Goal: Task Accomplishment & Management: Complete application form

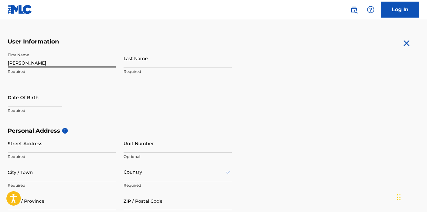
click at [91, 63] on input "Leroy" at bounding box center [62, 58] width 108 height 18
type input "Leroy"
type input "QUINTYN"
type input "679 SW 17th Terrace"
type input "HOMESTEAD"
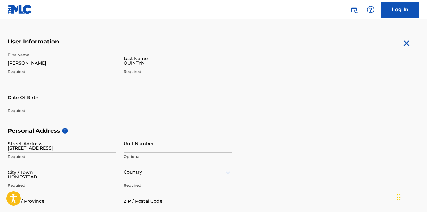
type input "[GEOGRAPHIC_DATA]"
type input "FL"
type input "33030"
type input "1"
type input "786"
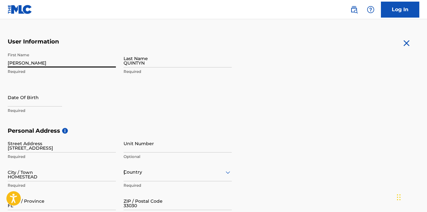
type input "7842520"
type input "quintyn_leroy@hotmail.com"
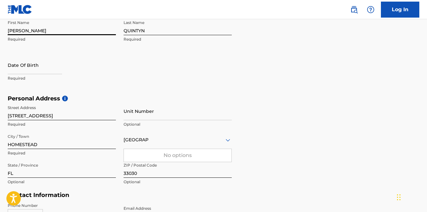
scroll to position [147, 0]
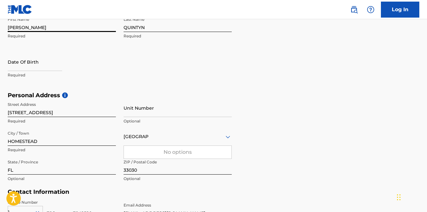
click at [34, 68] on input "text" at bounding box center [35, 62] width 54 height 18
select select "7"
select select "2025"
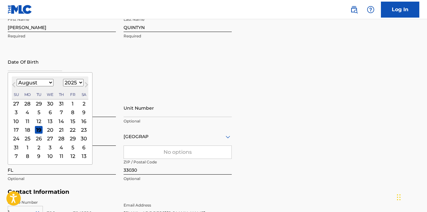
click at [86, 84] on span "Next Month" at bounding box center [86, 86] width 0 height 10
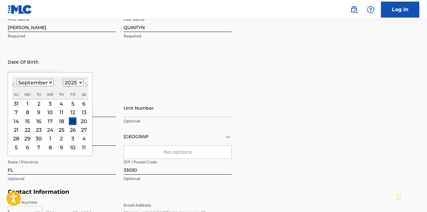
click at [86, 84] on span "Next Month" at bounding box center [86, 86] width 0 height 10
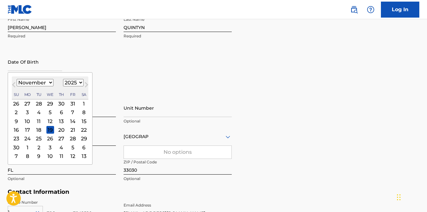
click at [86, 84] on span "Next Month" at bounding box center [86, 86] width 0 height 10
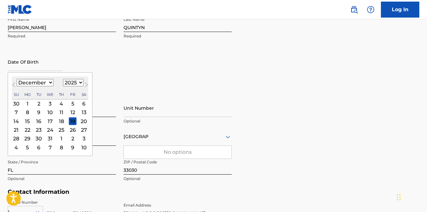
click at [86, 84] on span "Next Month" at bounding box center [86, 86] width 0 height 10
select select "0"
select select "2026"
click at [86, 84] on span "Next Month" at bounding box center [86, 86] width 0 height 10
click at [14, 85] on span "Previous Month" at bounding box center [14, 86] width 0 height 10
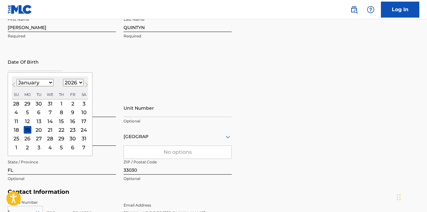
click at [14, 85] on span "Previous Month" at bounding box center [14, 86] width 0 height 10
select select "11"
select select "2025"
click at [14, 85] on span "Previous Month" at bounding box center [14, 86] width 0 height 10
select select "10"
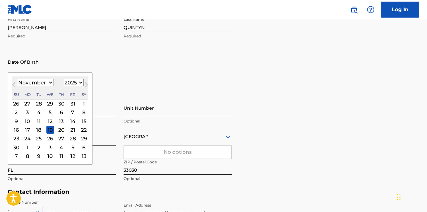
click at [73, 80] on select "1899 1900 1901 1902 1903 1904 1905 1906 1907 1908 1909 1910 1911 1912 1913 1914…" at bounding box center [73, 82] width 20 height 7
select select "1960"
click at [29, 83] on select "January February March April May June July August September October November De…" at bounding box center [35, 82] width 37 height 7
select select "4"
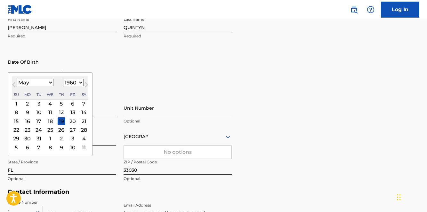
click at [84, 130] on div "28" at bounding box center [84, 130] width 8 height 8
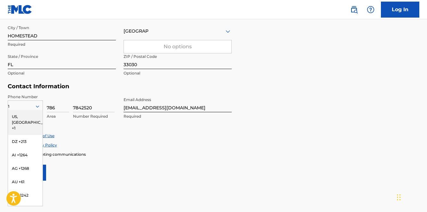
scroll to position [254, 0]
click at [28, 117] on div "US, [GEOGRAPHIC_DATA] +1" at bounding box center [25, 121] width 35 height 25
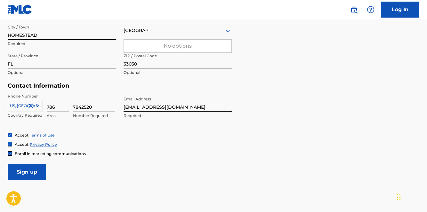
click at [36, 106] on icon at bounding box center [37, 106] width 3 height 2
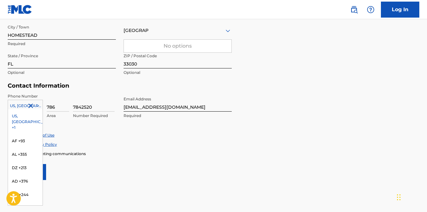
click at [17, 119] on div "US, [GEOGRAPHIC_DATA] +1" at bounding box center [25, 121] width 35 height 25
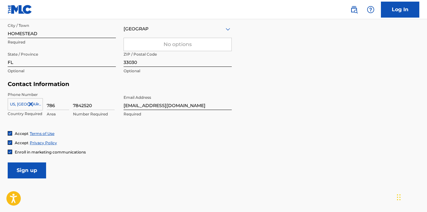
scroll to position [254, 0]
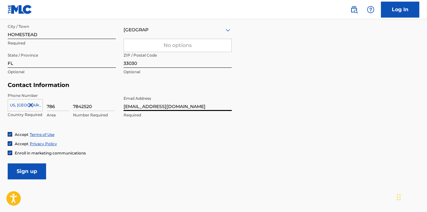
click at [206, 107] on input "quintyn_leroy@hotmail.com" at bounding box center [177, 102] width 108 height 18
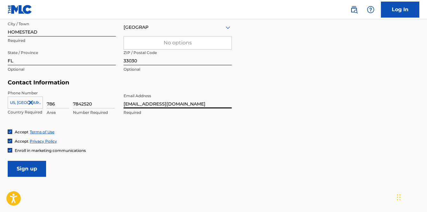
click at [194, 98] on input "quintyn_leroy@hotmail.com" at bounding box center [177, 99] width 108 height 18
type input "[PERSON_NAME][EMAIL_ADDRESS][DOMAIN_NAME]"
click at [28, 171] on input "Sign up" at bounding box center [27, 169] width 38 height 16
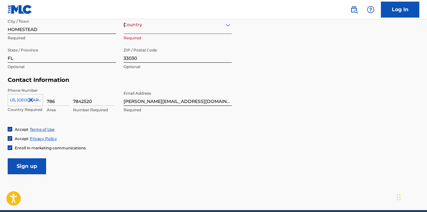
click at [24, 166] on input "Sign up" at bounding box center [27, 166] width 38 height 16
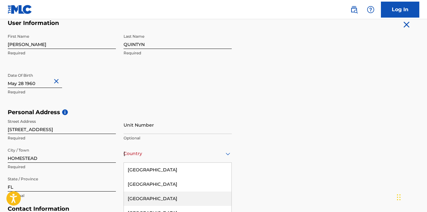
scroll to position [178, 0]
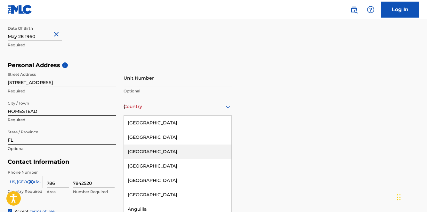
click at [134, 116] on div "Albania, 3 of 223. 223 results available. Use Up and Down to choose options, pr…" at bounding box center [177, 107] width 108 height 18
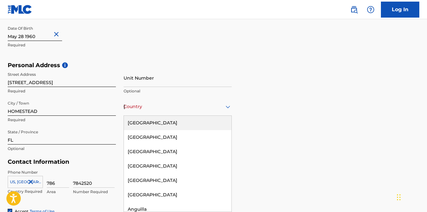
click at [138, 126] on div "[GEOGRAPHIC_DATA]" at bounding box center [177, 123] width 107 height 14
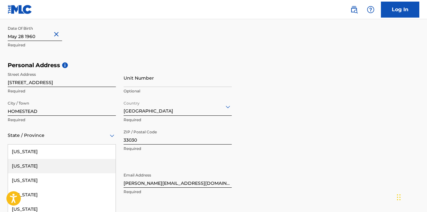
scroll to position [206, 0]
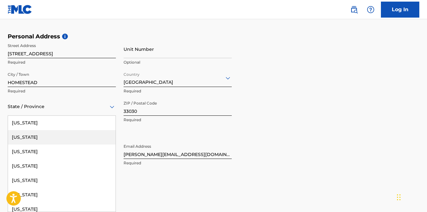
click at [31, 116] on div "Alaska, 2 of 57. 57 results available. Use Up and Down to choose options, press…" at bounding box center [62, 107] width 108 height 18
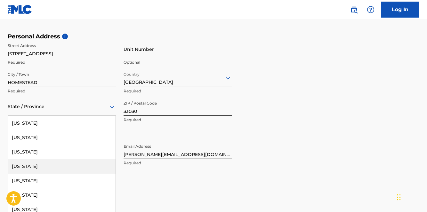
scroll to position [131, 0]
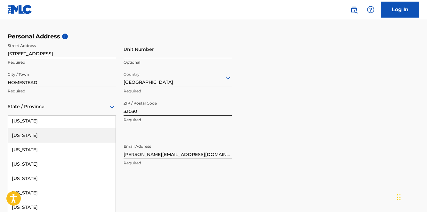
click at [46, 133] on div "[US_STATE]" at bounding box center [61, 135] width 107 height 14
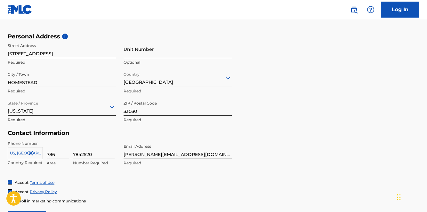
click at [86, 188] on div "Accept Terms of Use Accept Privacy Policy Enroll in marketing communications" at bounding box center [213, 192] width 411 height 24
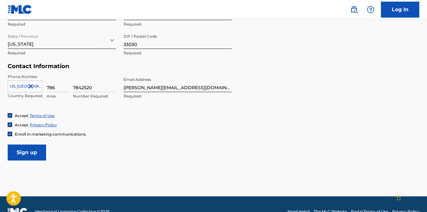
scroll to position [288, 0]
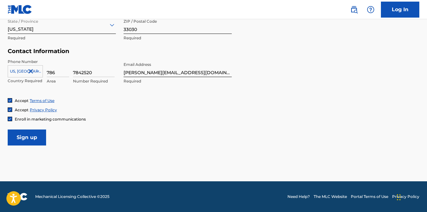
click at [18, 136] on input "Sign up" at bounding box center [27, 138] width 38 height 16
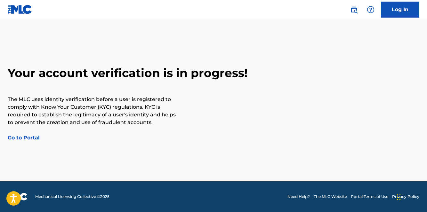
click at [32, 138] on link "Go to Portal" at bounding box center [24, 138] width 32 height 6
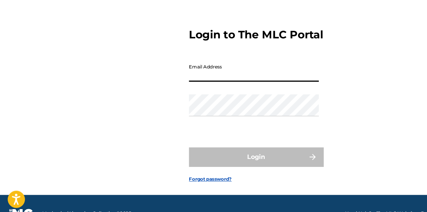
click at [167, 100] on input "Email Address" at bounding box center [211, 91] width 108 height 18
type input "[PERSON_NAME][EMAIL_ADDRESS][DOMAIN_NAME]"
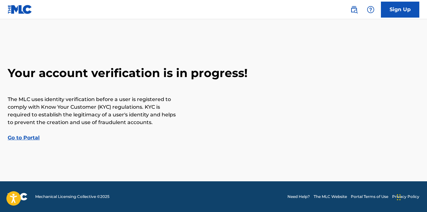
click at [386, 15] on link "Sign Up" at bounding box center [400, 10] width 38 height 16
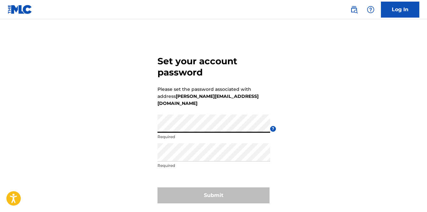
scroll to position [1, 0]
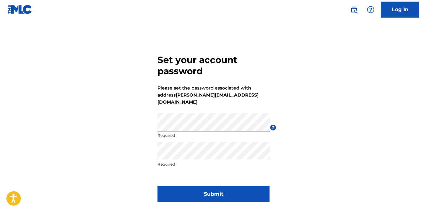
click at [217, 188] on button "Submit" at bounding box center [213, 194] width 112 height 16
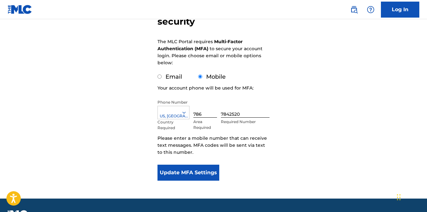
scroll to position [79, 0]
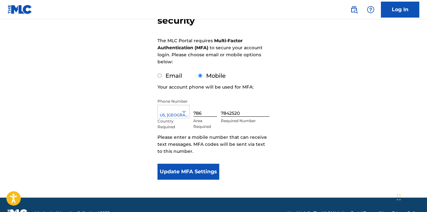
click at [189, 176] on button "Update MFA Settings" at bounding box center [188, 172] width 62 height 16
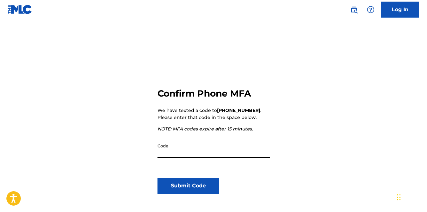
scroll to position [29, 0]
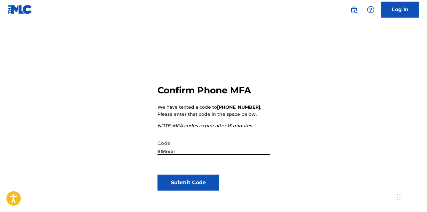
type input "9199951"
click at [194, 184] on button "Submit Code" at bounding box center [188, 183] width 62 height 16
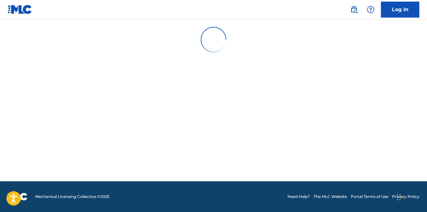
scroll to position [0, 0]
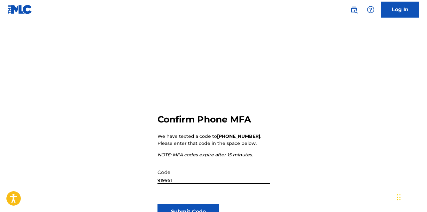
type input "919951"
click at [183, 209] on button "Submit Code" at bounding box center [188, 212] width 62 height 16
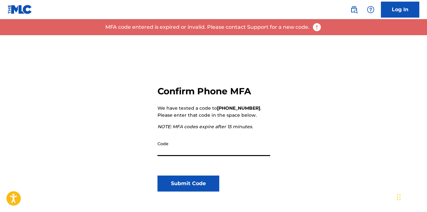
scroll to position [31, 0]
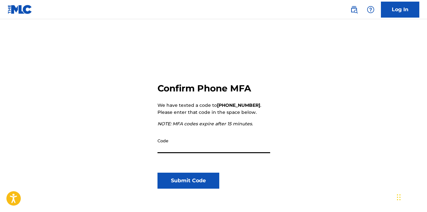
click at [183, 182] on button "Submit Code" at bounding box center [188, 181] width 62 height 16
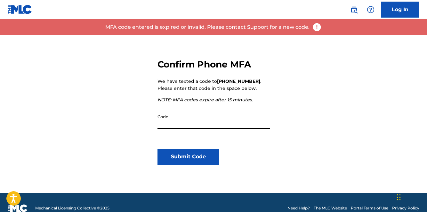
scroll to position [55, 0]
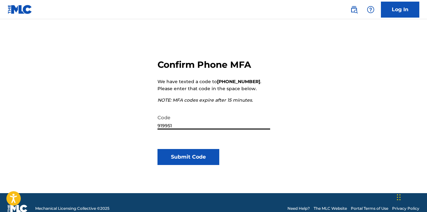
type input "919951"
click at [200, 164] on button "Submit Code" at bounding box center [188, 157] width 62 height 16
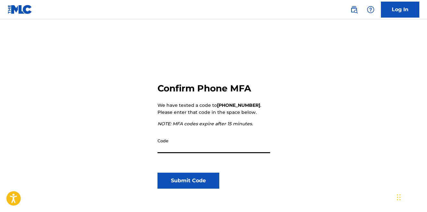
scroll to position [0, 0]
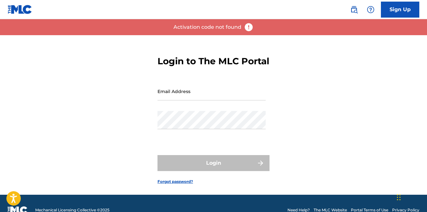
scroll to position [25, 0]
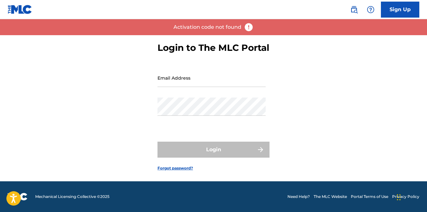
click at [178, 169] on link "Forgot password?" at bounding box center [175, 168] width 36 height 6
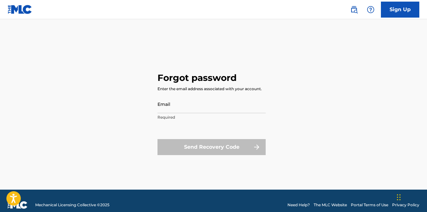
scroll to position [8, 0]
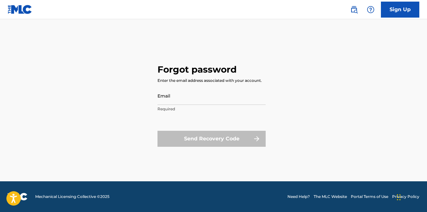
click at [393, 15] on link "Sign Up" at bounding box center [400, 10] width 38 height 16
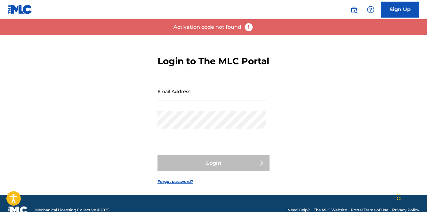
click at [246, 28] on img at bounding box center [249, 27] width 10 height 10
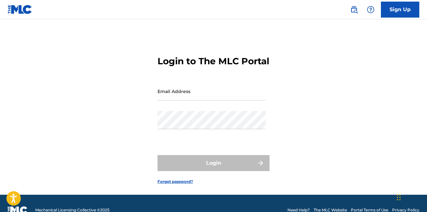
click at [178, 100] on input "Email Address" at bounding box center [211, 91] width 108 height 18
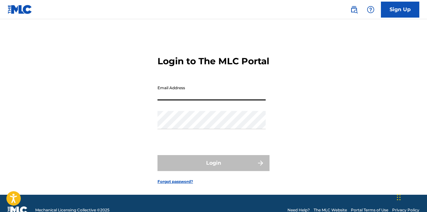
type input "[PERSON_NAME][EMAIL_ADDRESS][DOMAIN_NAME]"
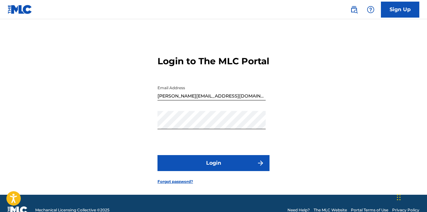
click at [212, 171] on button "Login" at bounding box center [213, 163] width 112 height 16
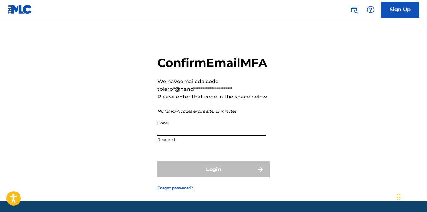
click at [172, 136] on input "Code" at bounding box center [211, 126] width 108 height 18
paste input "808888"
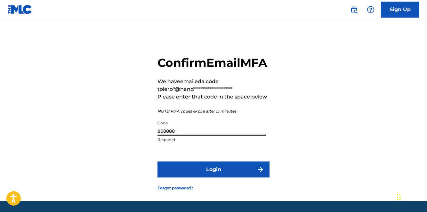
type input "808888"
click at [209, 178] on button "Login" at bounding box center [213, 170] width 112 height 16
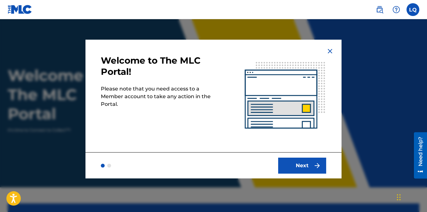
click at [302, 165] on button "Next" at bounding box center [302, 166] width 48 height 16
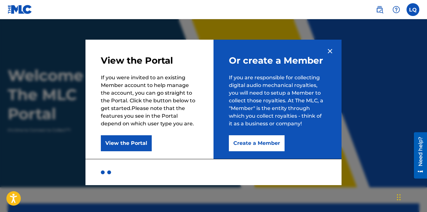
click at [265, 145] on button "Create a Member" at bounding box center [257, 143] width 56 height 16
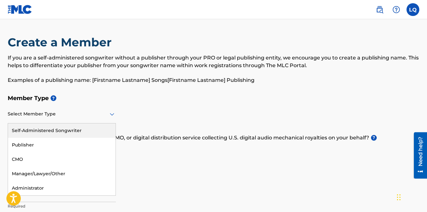
click at [114, 115] on icon at bounding box center [112, 114] width 8 height 8
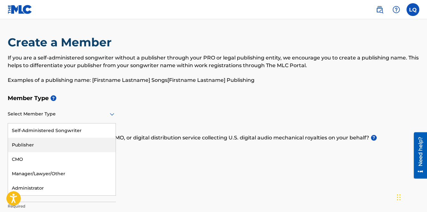
click at [76, 145] on div "Publisher" at bounding box center [61, 145] width 107 height 14
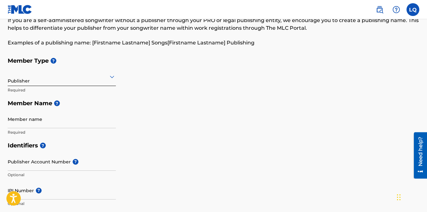
scroll to position [38, 0]
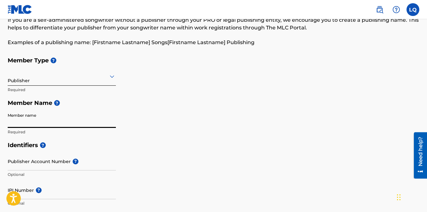
click at [41, 124] on input "Member name" at bounding box center [62, 119] width 108 height 18
click at [41, 124] on input "Member name" at bounding box center [62, 118] width 108 height 18
type input "CornerShop Music"
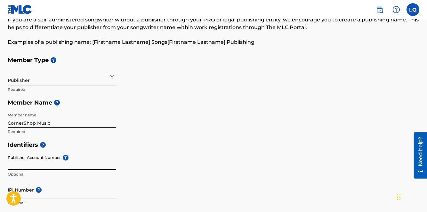
click at [28, 165] on input "Publisher Account Number ?" at bounding box center [62, 161] width 108 height 18
paste input "1209588532"
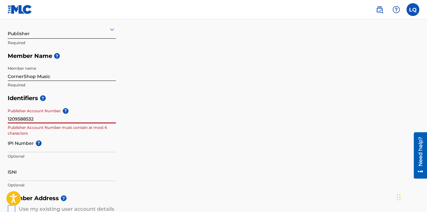
scroll to position [86, 0]
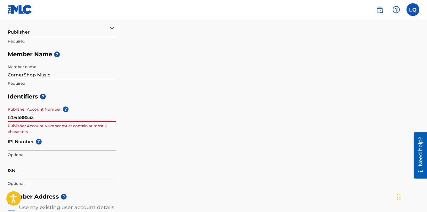
type input "1209588532"
click at [9, 118] on div "Create a Member If you are a self-administered songwriter without a publisher t…" at bounding box center [213, 186] width 427 height 474
click at [8, 115] on input "1209588532" at bounding box center [62, 113] width 108 height 18
drag, startPoint x: 40, startPoint y: 118, endPoint x: 4, endPoint y: 116, distance: 35.9
click at [4, 116] on div "Create a Member If you are a self-administered songwriter without a publisher t…" at bounding box center [213, 186] width 427 height 474
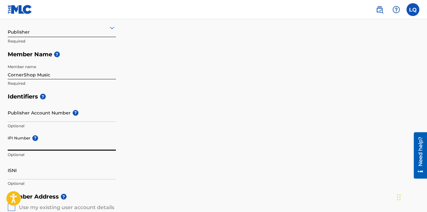
click at [12, 147] on input "IPI Number ?" at bounding box center [62, 141] width 108 height 18
paste input "1209588532"
type input "1209588532"
click at [142, 149] on div "Identifiers ? Publisher Account Number ? Optional IPI Number ? 1209588532 Optio…" at bounding box center [213, 140] width 411 height 100
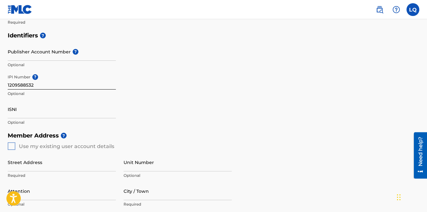
scroll to position [148, 0]
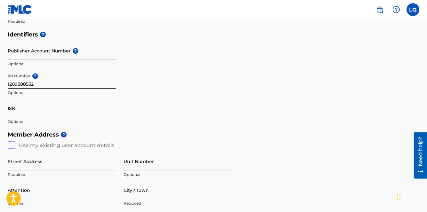
click at [13, 145] on div "Member Address ? Use my existing user account details Street Address Required U…" at bounding box center [213, 201] width 411 height 146
click at [12, 146] on div "Member Address ? Use my existing user account details Street Address Required U…" at bounding box center [213, 201] width 411 height 146
click at [12, 144] on div "Member Address ? Use my existing user account details Street Address Required U…" at bounding box center [213, 201] width 411 height 146
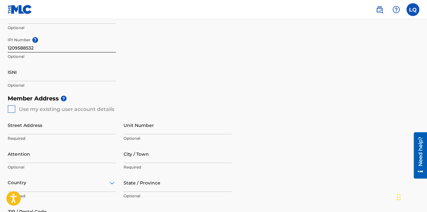
scroll to position [187, 0]
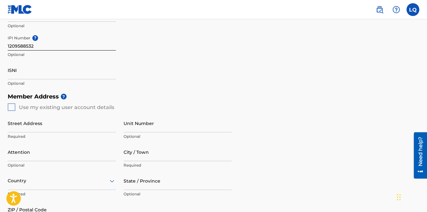
click at [10, 108] on div "Member Address ? Use my existing user account details Street Address Required U…" at bounding box center [213, 163] width 411 height 146
click at [20, 131] on input "Street Address" at bounding box center [62, 123] width 108 height 18
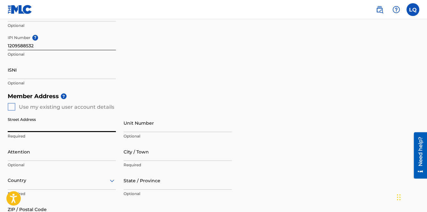
click at [69, 126] on input "Street Address" at bounding box center [62, 123] width 108 height 18
type input "[STREET_ADDRESS]"
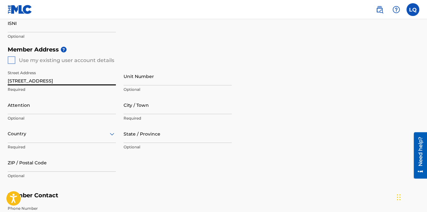
scroll to position [234, 0]
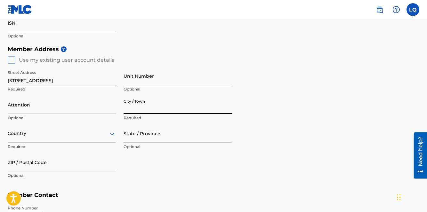
click at [138, 110] on input "City / Town" at bounding box center [177, 105] width 108 height 18
type input "HOMESTEAD"
type input "[PERSON_NAME]"
type input "[GEOGRAPHIC_DATA]"
type input "FL"
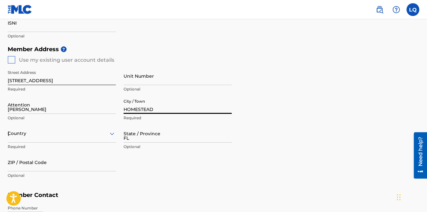
type input "33030"
type input "1"
type input "786"
type input "7842520"
type input "[PERSON_NAME][EMAIL_ADDRESS][DOMAIN_NAME]"
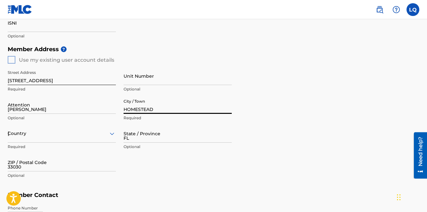
scroll to position [339, 0]
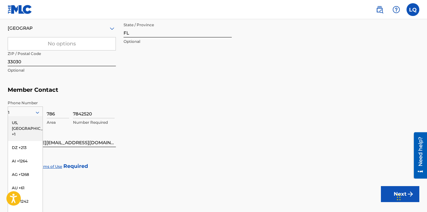
click at [21, 126] on div "US, [GEOGRAPHIC_DATA] +1" at bounding box center [25, 128] width 35 height 25
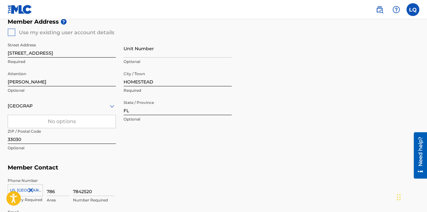
scroll to position [250, 0]
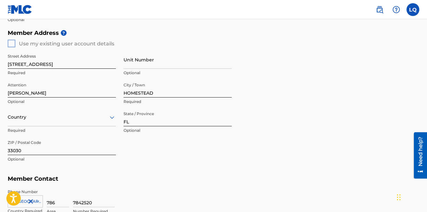
click at [110, 119] on icon at bounding box center [112, 118] width 8 height 8
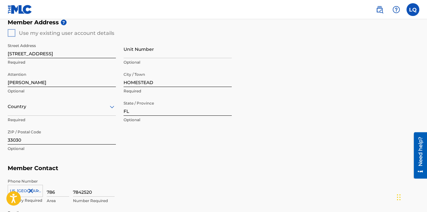
click at [88, 116] on div "option , selected. Select is focused ,type to refine list, press Down to open t…" at bounding box center [62, 107] width 108 height 18
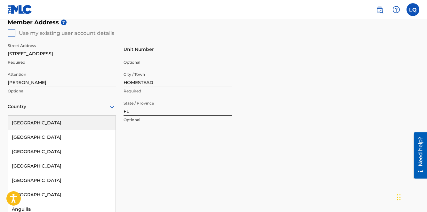
click at [79, 125] on div "[GEOGRAPHIC_DATA]" at bounding box center [61, 123] width 107 height 14
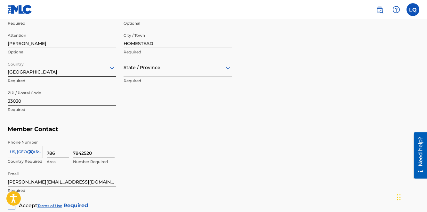
scroll to position [306, 0]
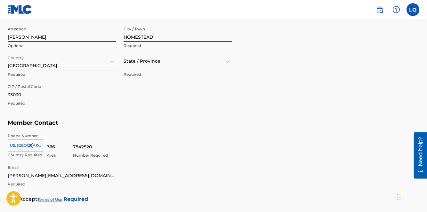
click at [125, 144] on div "7842520 Number Required" at bounding box center [246, 147] width 346 height 29
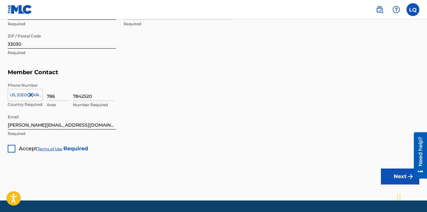
scroll to position [360, 0]
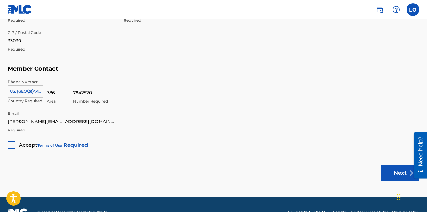
click at [12, 146] on div at bounding box center [12, 145] width 8 height 8
click at [395, 172] on button "Next" at bounding box center [400, 173] width 38 height 16
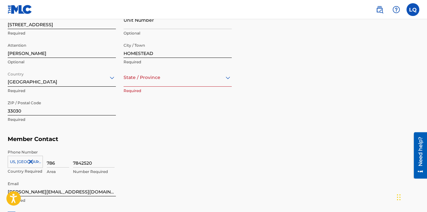
scroll to position [294, 0]
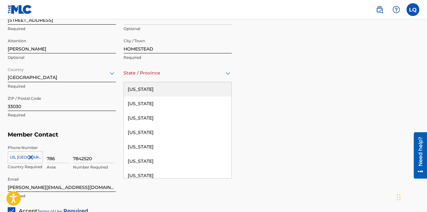
click at [192, 77] on div "State / Province" at bounding box center [177, 73] width 108 height 18
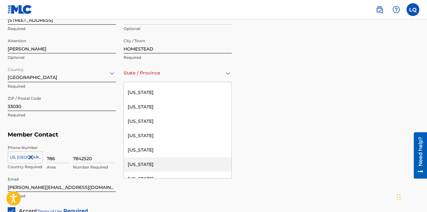
scroll to position [139, 0]
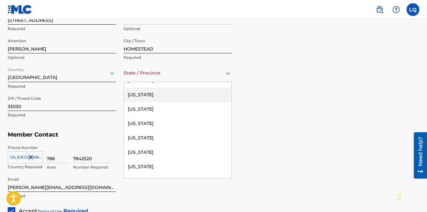
click at [176, 96] on div "[US_STATE]" at bounding box center [177, 95] width 107 height 14
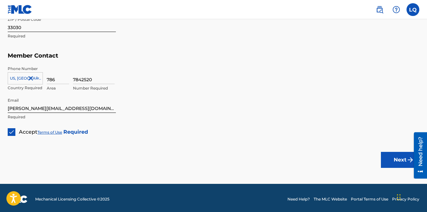
scroll to position [376, 0]
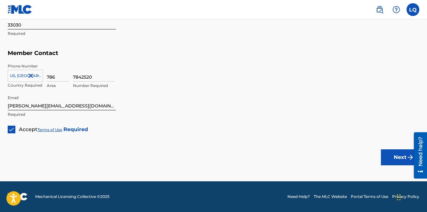
click at [396, 157] on button "Next" at bounding box center [400, 157] width 38 height 16
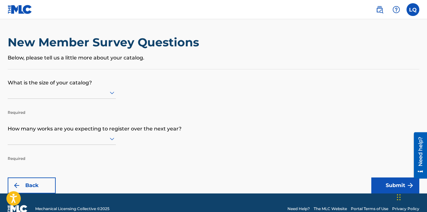
click at [111, 92] on icon at bounding box center [112, 93] width 4 height 3
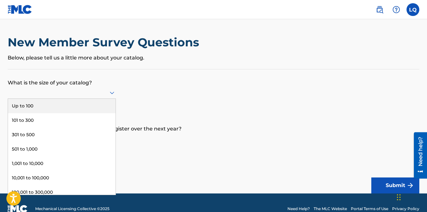
click at [99, 107] on div "Up to 100" at bounding box center [61, 106] width 107 height 14
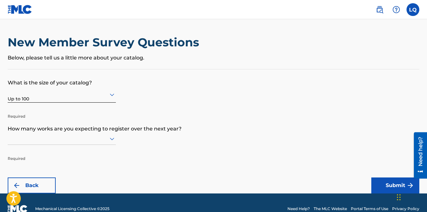
click at [112, 95] on icon at bounding box center [112, 95] width 4 height 3
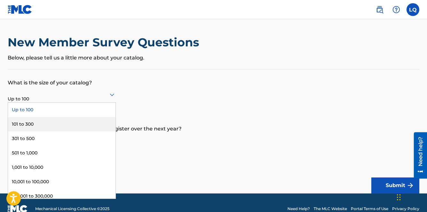
click at [93, 129] on div "101 to 300" at bounding box center [61, 124] width 107 height 14
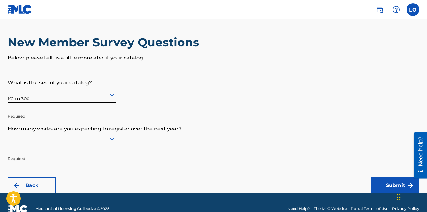
scroll to position [12, 0]
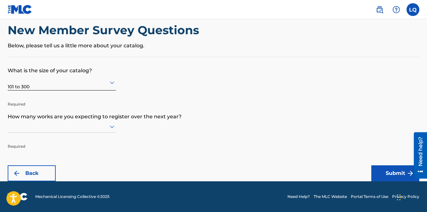
click at [114, 127] on icon at bounding box center [112, 127] width 8 height 8
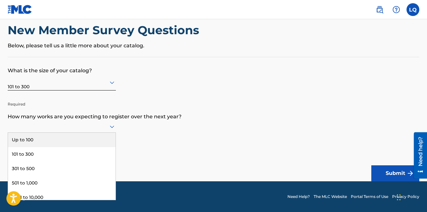
click at [97, 142] on div "Up to 100" at bounding box center [61, 140] width 107 height 14
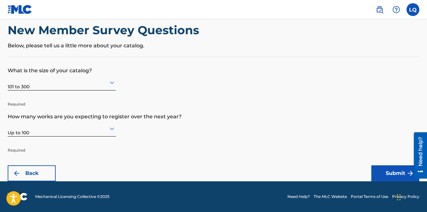
click at [380, 173] on button "Submit" at bounding box center [395, 173] width 48 height 16
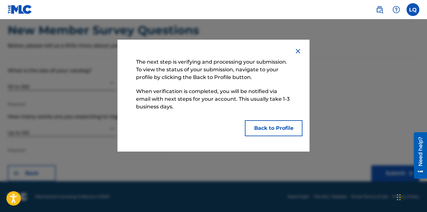
click at [276, 131] on button "Back to Profile" at bounding box center [274, 128] width 58 height 16
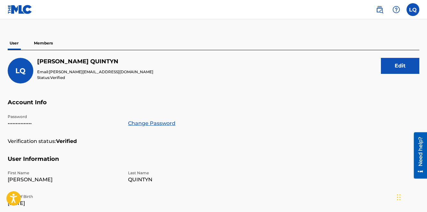
scroll to position [45, 0]
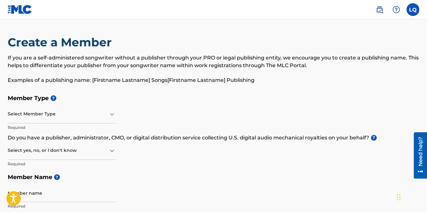
click at [410, 11] on label at bounding box center [412, 9] width 13 height 13
click at [413, 10] on input "LQ [PERSON_NAME] [PERSON_NAME][EMAIL_ADDRESS][DOMAIN_NAME] Notification Prefere…" at bounding box center [413, 10] width 0 height 0
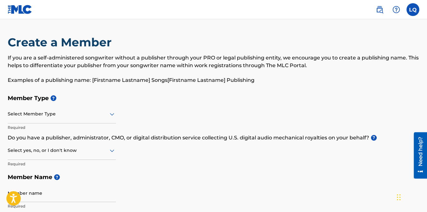
click at [410, 12] on label at bounding box center [412, 9] width 13 height 13
click at [413, 10] on input "LQ [PERSON_NAME] [PERSON_NAME][EMAIL_ADDRESS][DOMAIN_NAME] Notification Prefere…" at bounding box center [413, 10] width 0 height 0
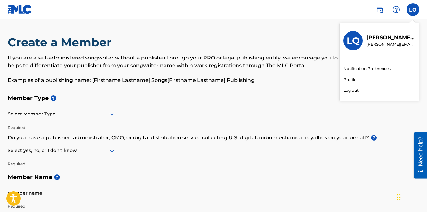
click at [368, 69] on link "Notification Preferences" at bounding box center [366, 69] width 47 height 6
